Goal: Check status: Check status

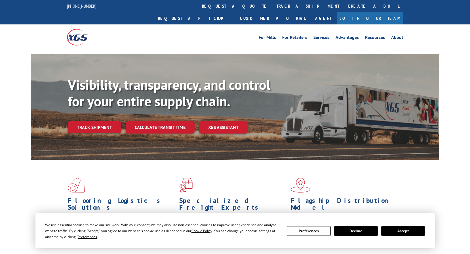
scroll to position [57, 0]
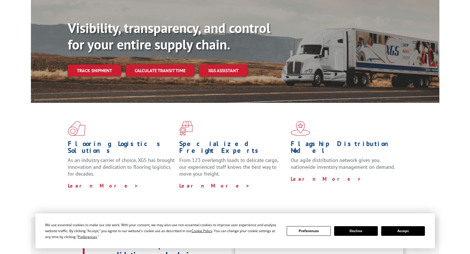
click at [396, 228] on button "Accept" at bounding box center [403, 231] width 44 height 10
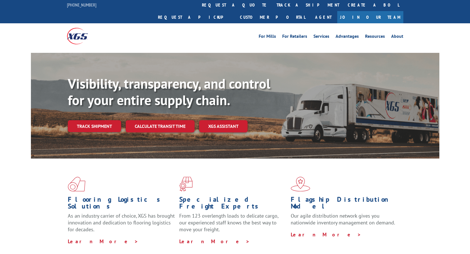
scroll to position [0, 0]
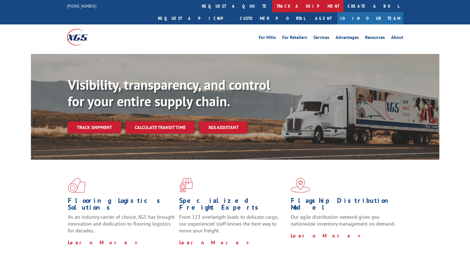
click at [272, 6] on link "track a shipment" at bounding box center [307, 6] width 71 height 12
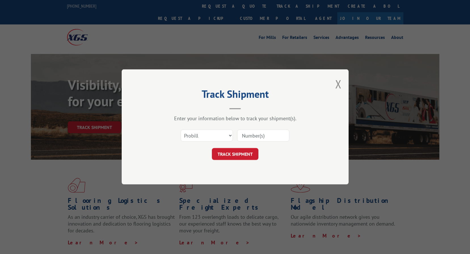
click at [272, 137] on input at bounding box center [263, 136] width 52 height 12
type input "2852881"
click at [239, 159] on button "TRACK SHIPMENT" at bounding box center [235, 154] width 47 height 12
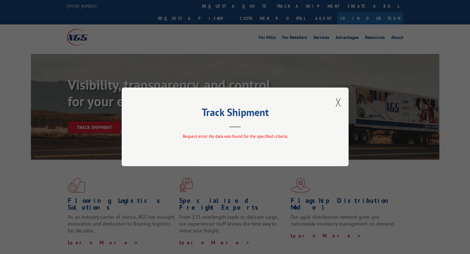
click at [335, 105] on div "Track Shipment Request error: No data was found for the specified criteria." at bounding box center [235, 126] width 227 height 79
click at [339, 100] on button "Close modal" at bounding box center [338, 102] width 6 height 15
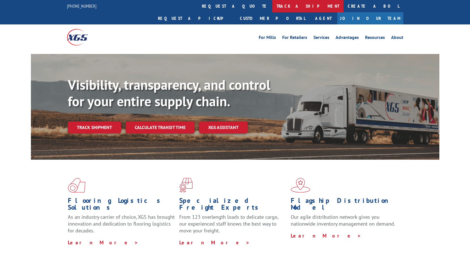
click at [272, 7] on link "track a shipment" at bounding box center [307, 6] width 71 height 12
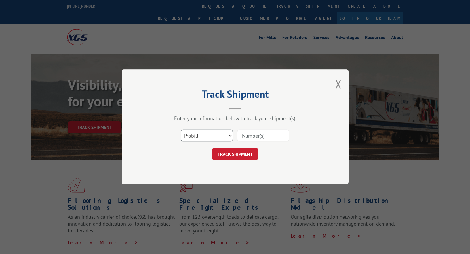
click at [200, 134] on select "Select category... Probill BOL PO" at bounding box center [207, 136] width 52 height 12
select select "bol"
click at [181, 130] on select "Select category... Probill BOL PO" at bounding box center [207, 136] width 52 height 12
click at [249, 135] on input at bounding box center [263, 136] width 52 height 12
type input "2852881"
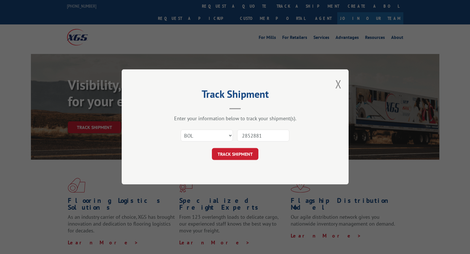
click button "TRACK SHIPMENT" at bounding box center [235, 154] width 47 height 12
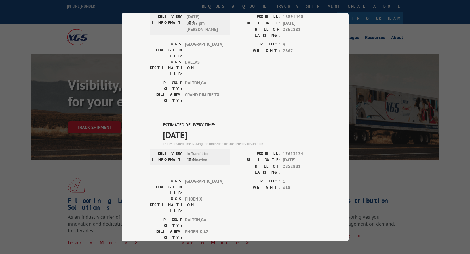
scroll to position [85, 0]
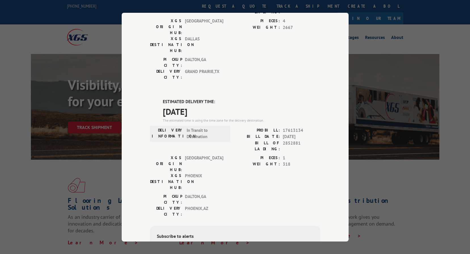
click at [368, 32] on div "Track Shipment DELIVERED DELIVERY INFORMATION: 07/06/2022 01:47 pm D MURRAY PRO…" at bounding box center [235, 127] width 470 height 254
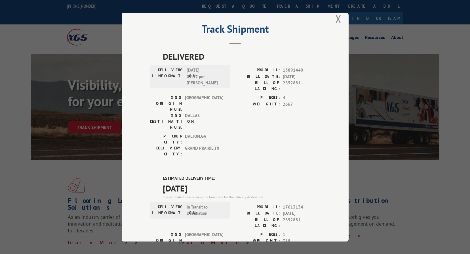
scroll to position [0, 0]
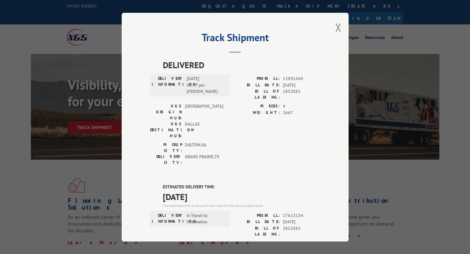
click at [82, 42] on div "Track Shipment DELIVERED DELIVERY INFORMATION: 07/06/2022 01:47 pm D MURRAY PRO…" at bounding box center [235, 127] width 470 height 254
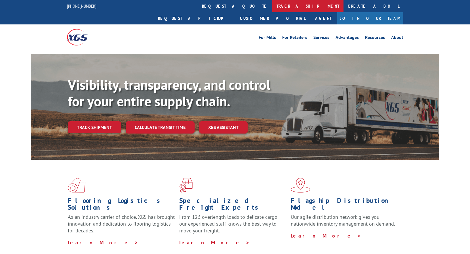
click at [272, 3] on link "track a shipment" at bounding box center [307, 6] width 71 height 12
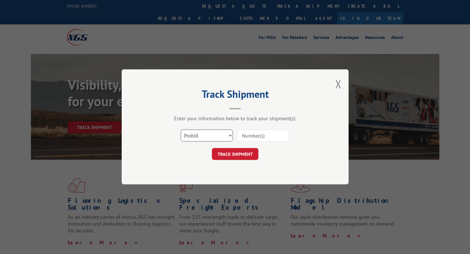
click at [221, 138] on select "Select category... Probill BOL PO" at bounding box center [207, 136] width 52 height 12
select select "bol"
click at [181, 130] on select "Select category... Probill BOL PO" at bounding box center [207, 136] width 52 height 12
click at [259, 137] on input at bounding box center [263, 136] width 52 height 12
type input "2851597"
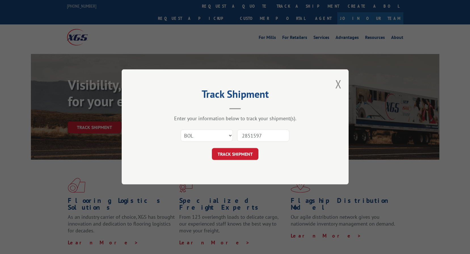
click button "TRACK SHIPMENT" at bounding box center [235, 154] width 47 height 12
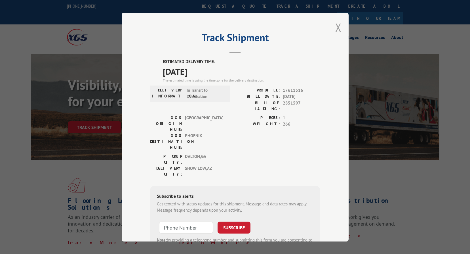
click at [335, 28] on button "Close modal" at bounding box center [338, 27] width 6 height 15
